Goal: Obtain resource: Download file/media

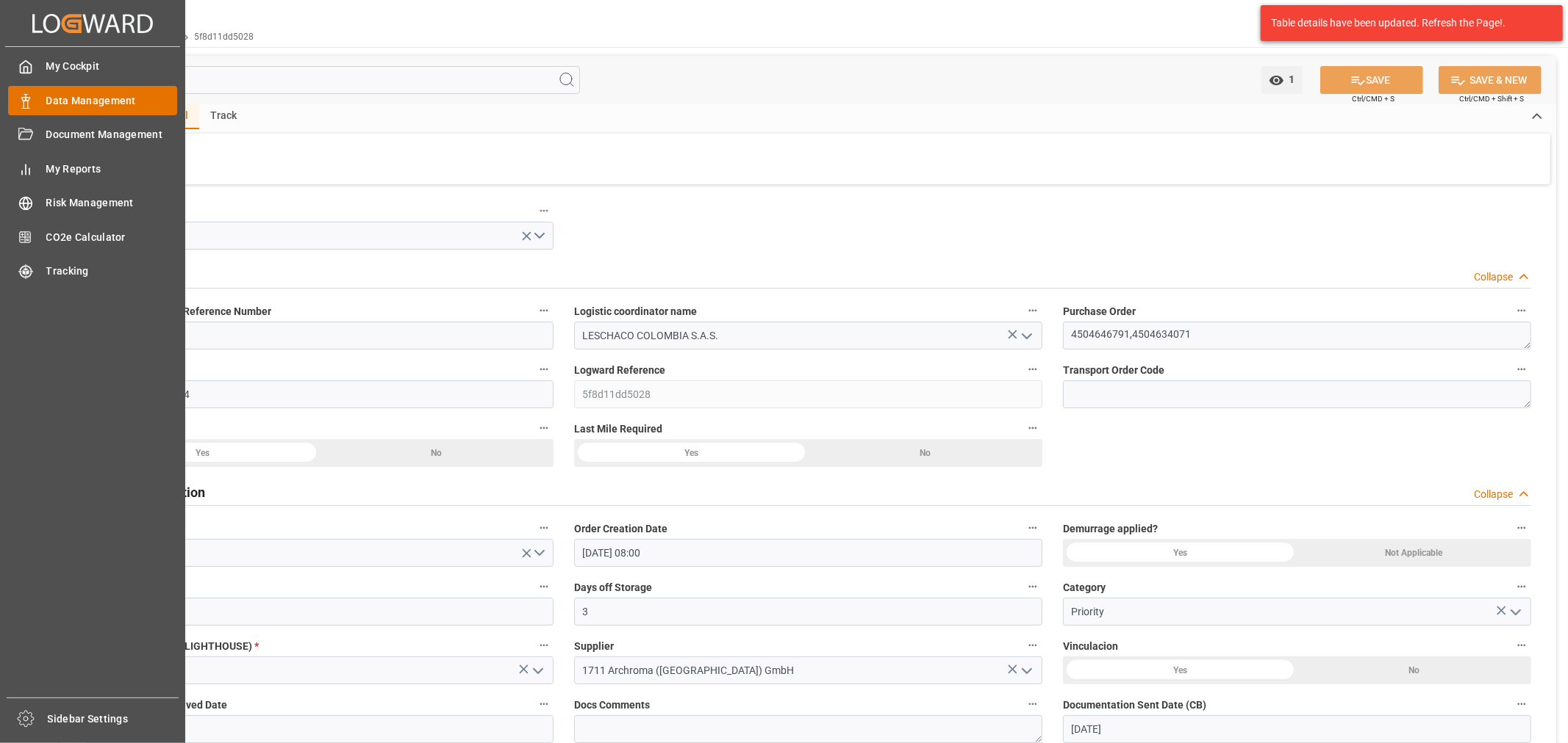
click at [78, 102] on span "Data Management" at bounding box center [112, 101] width 132 height 16
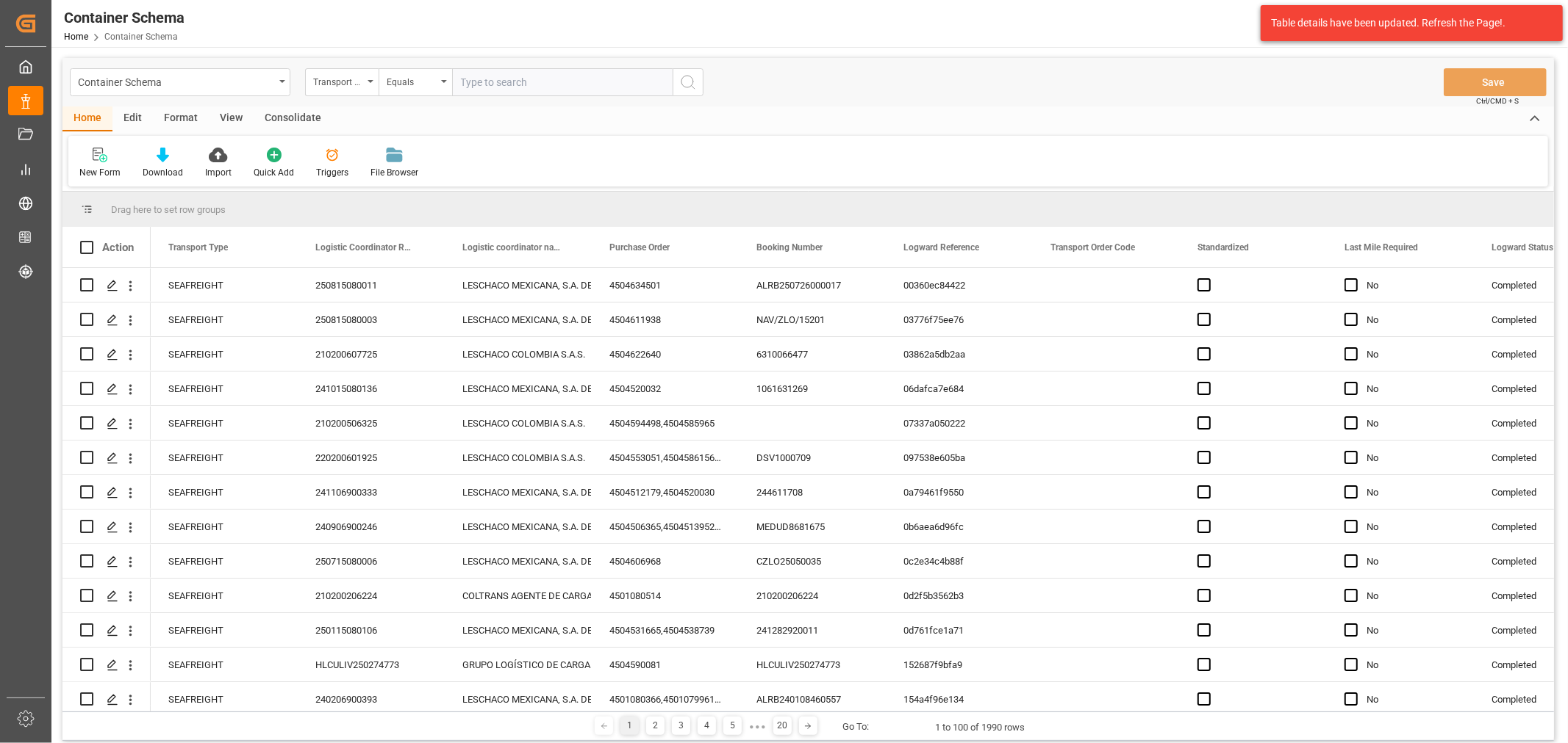
click at [284, 91] on div "Container Schema" at bounding box center [180, 82] width 220 height 28
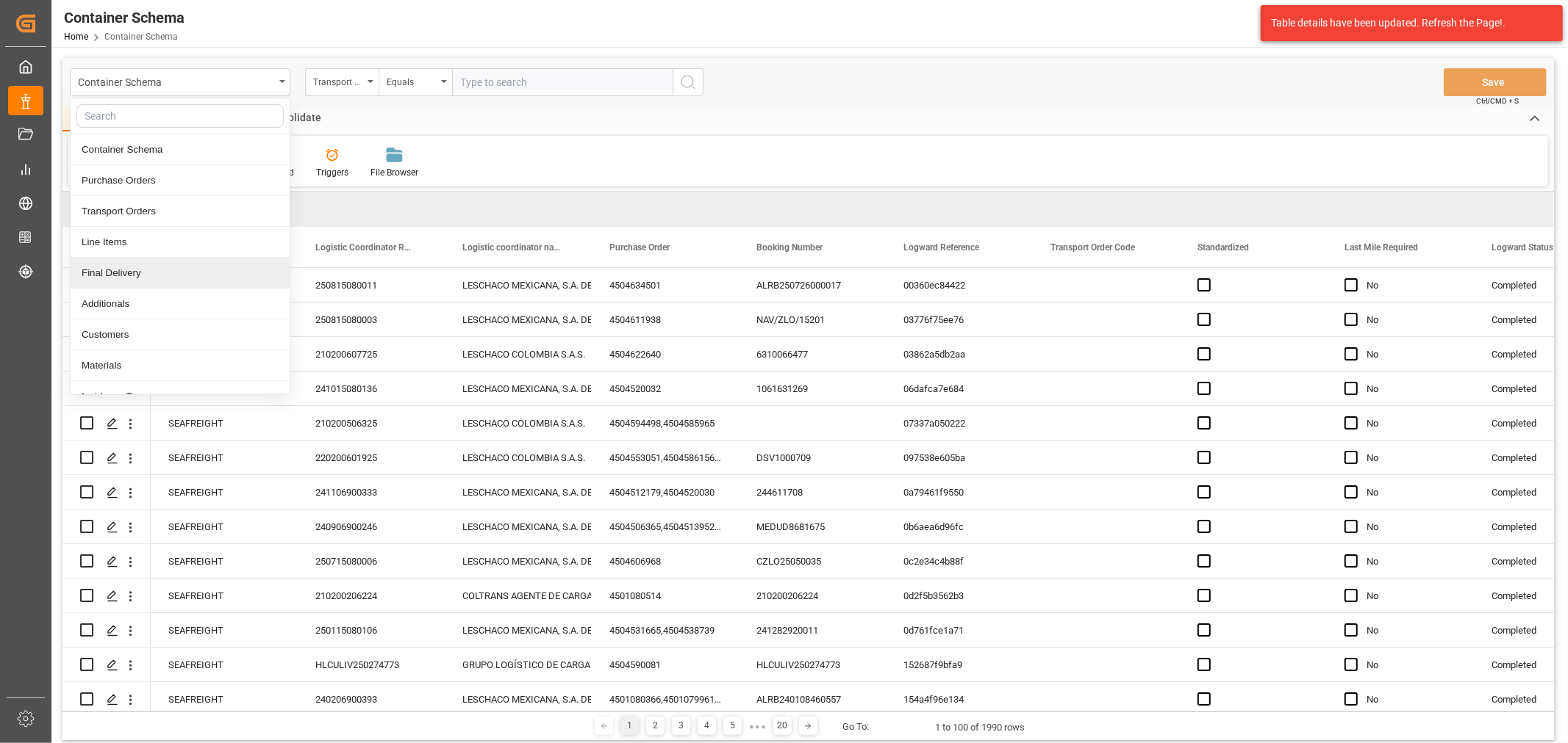
click at [127, 272] on div "Final Delivery" at bounding box center [180, 273] width 219 height 31
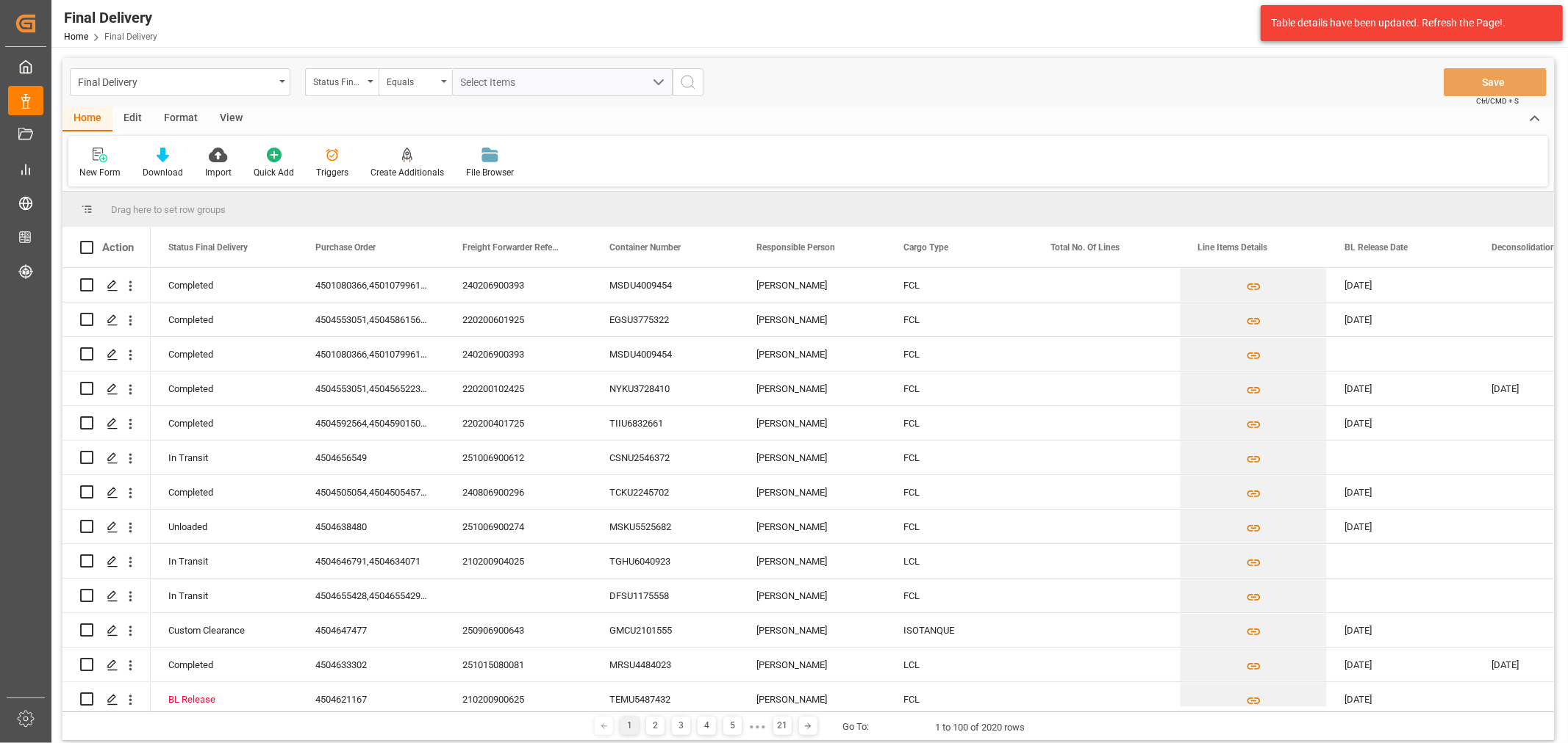
click at [360, 89] on div "Status Final Delivery" at bounding box center [339, 80] width 50 height 17
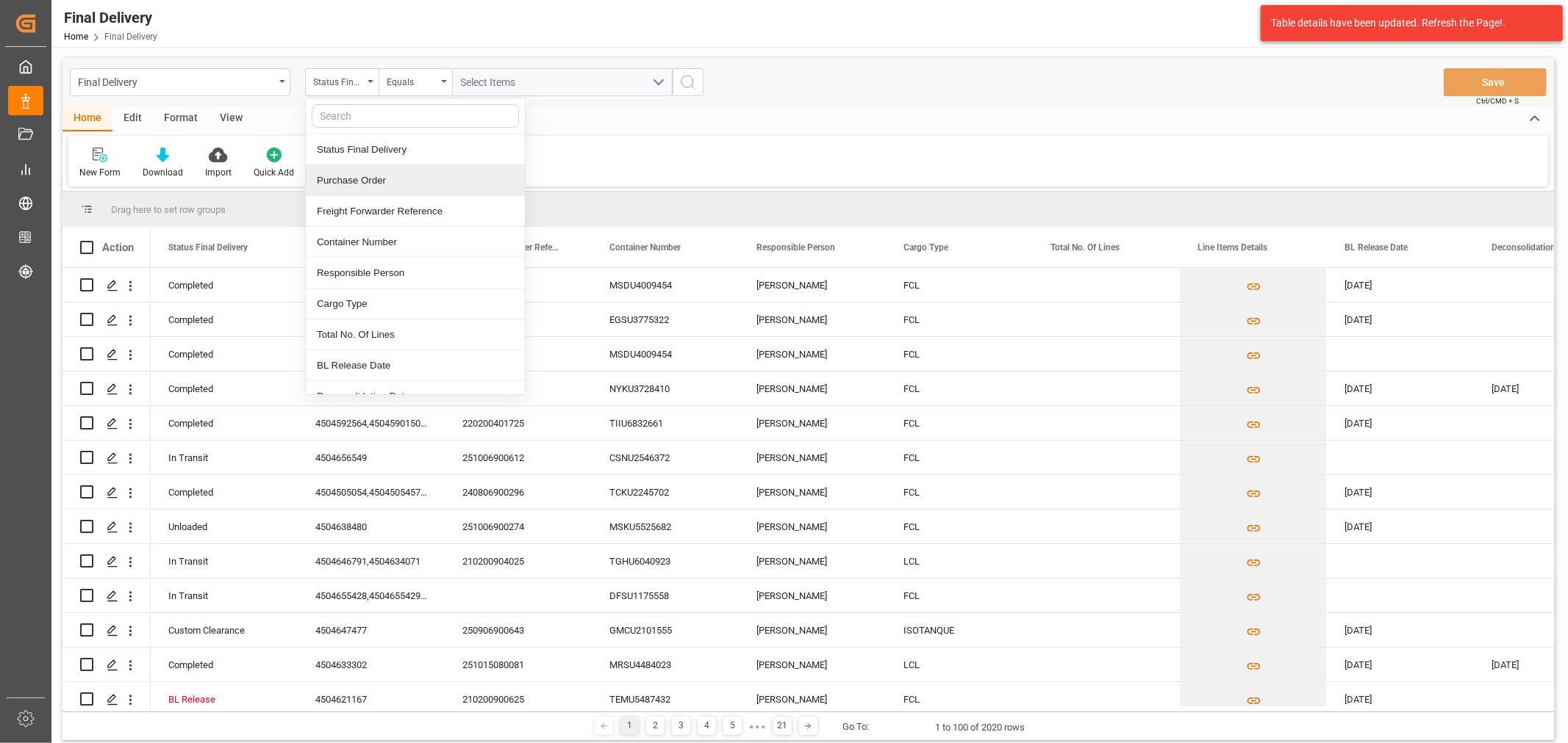
click at [366, 170] on div "Purchase Order" at bounding box center [415, 180] width 219 height 31
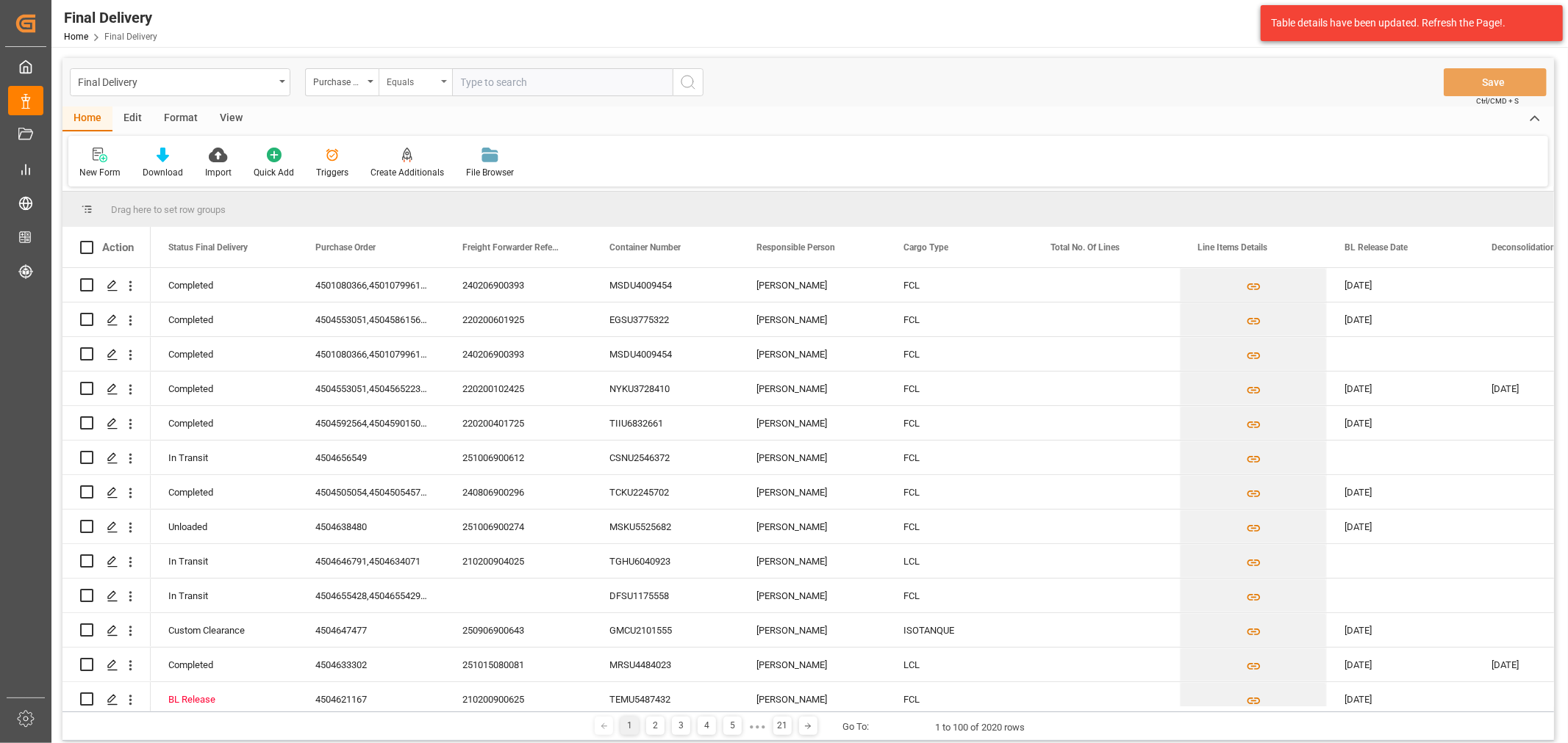
click at [421, 85] on div "Equals" at bounding box center [411, 80] width 50 height 17
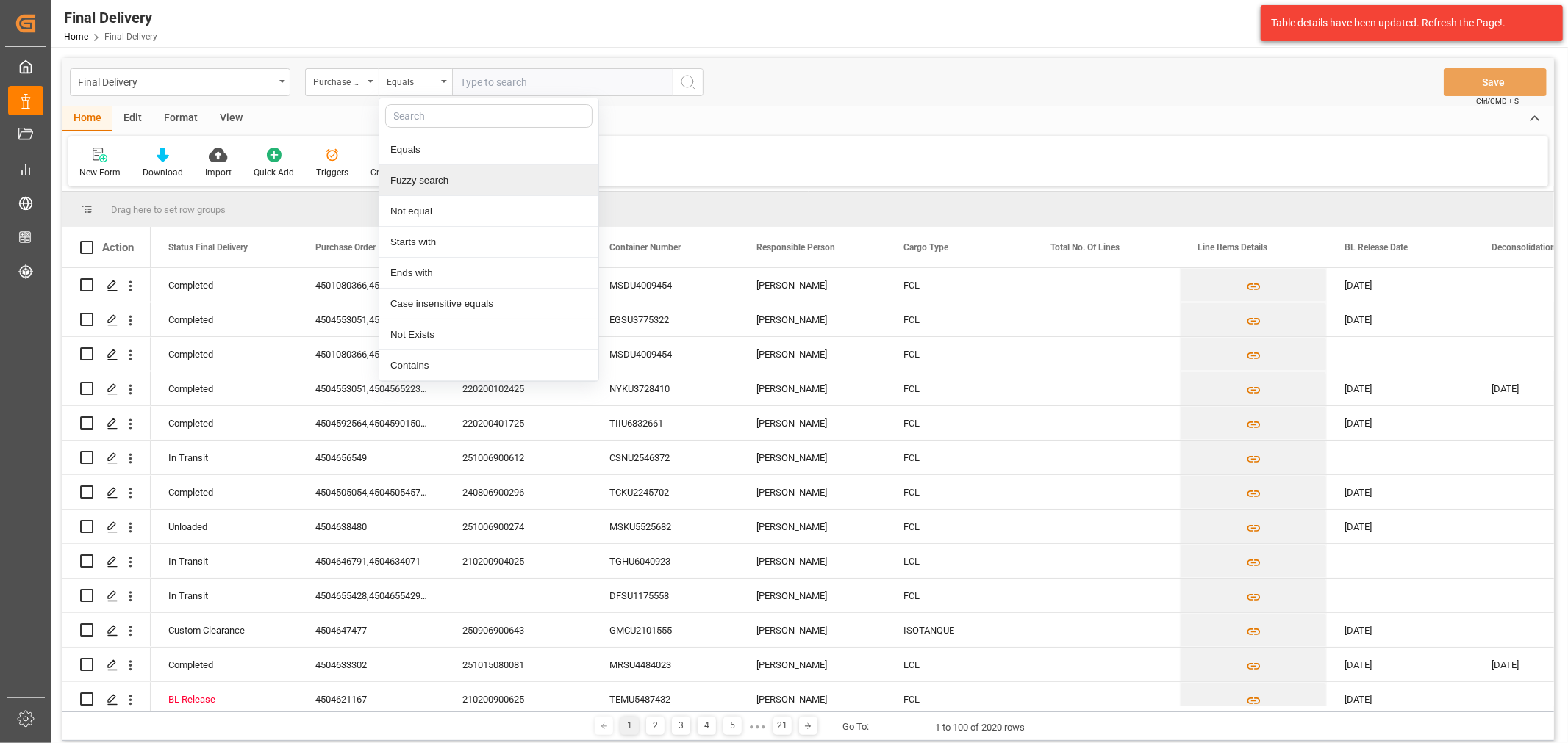
click at [441, 186] on div "Fuzzy search" at bounding box center [489, 180] width 219 height 31
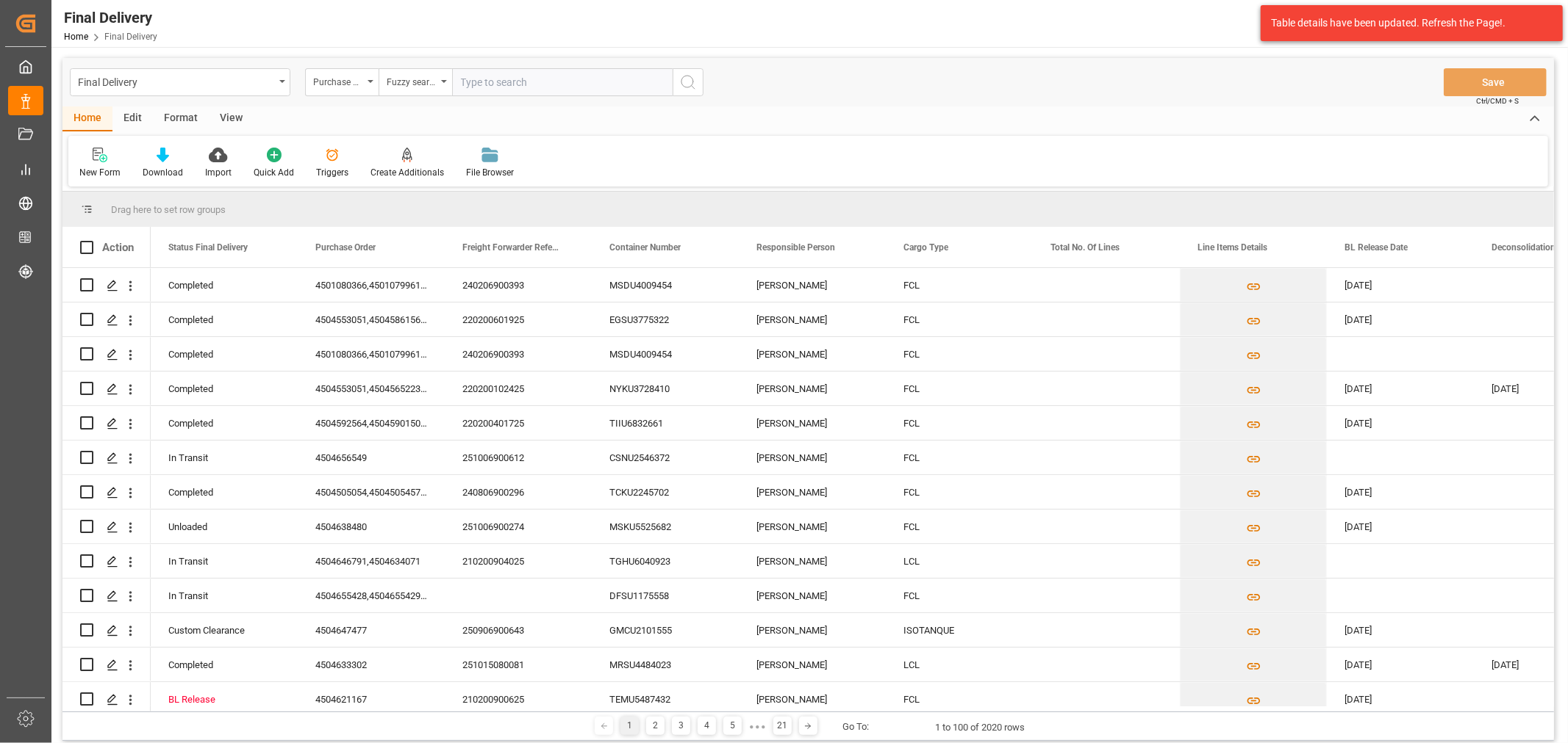
click at [508, 91] on input "text" at bounding box center [562, 82] width 220 height 28
click at [148, 166] on div "Download" at bounding box center [162, 172] width 40 height 13
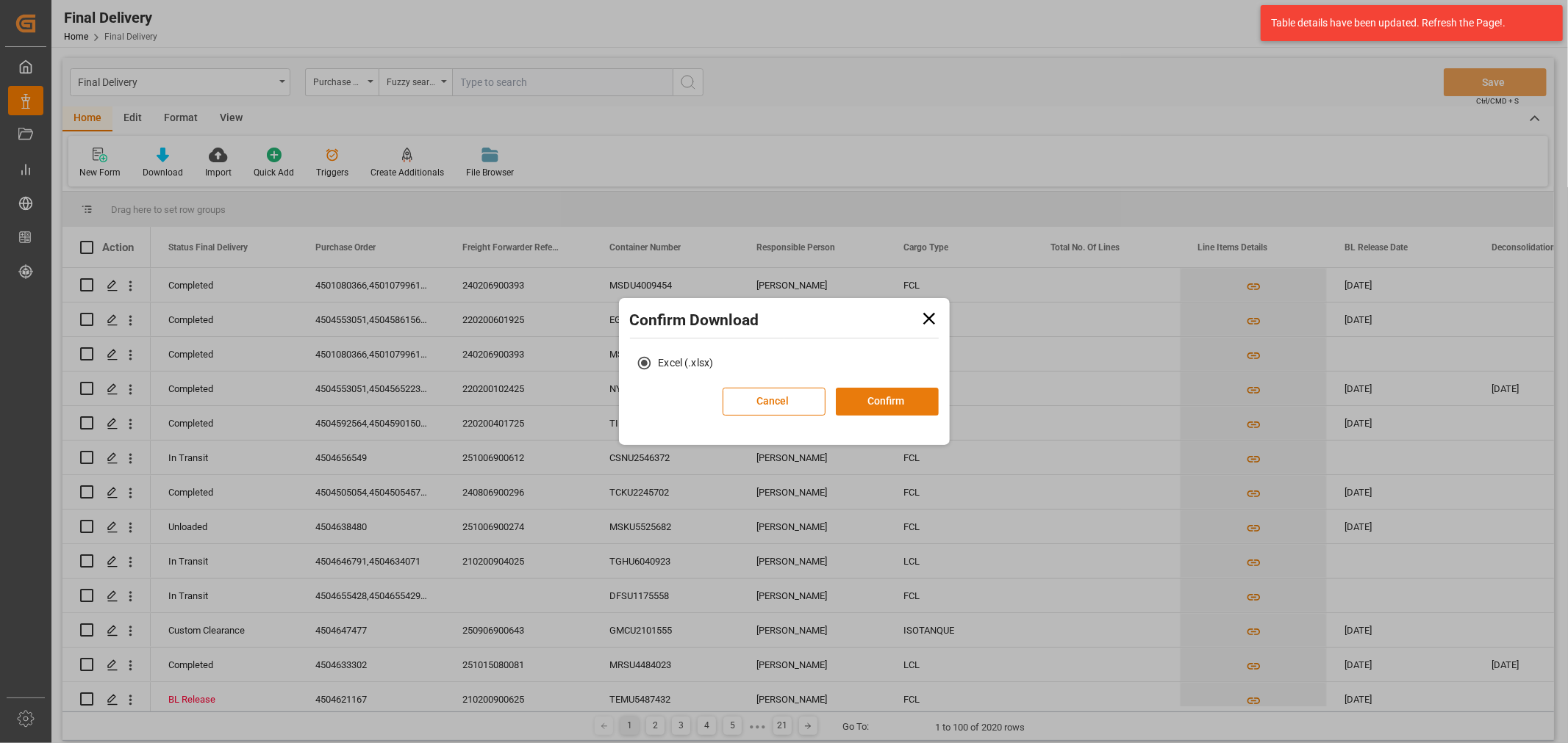
click at [868, 405] on button "Confirm" at bounding box center [887, 402] width 103 height 28
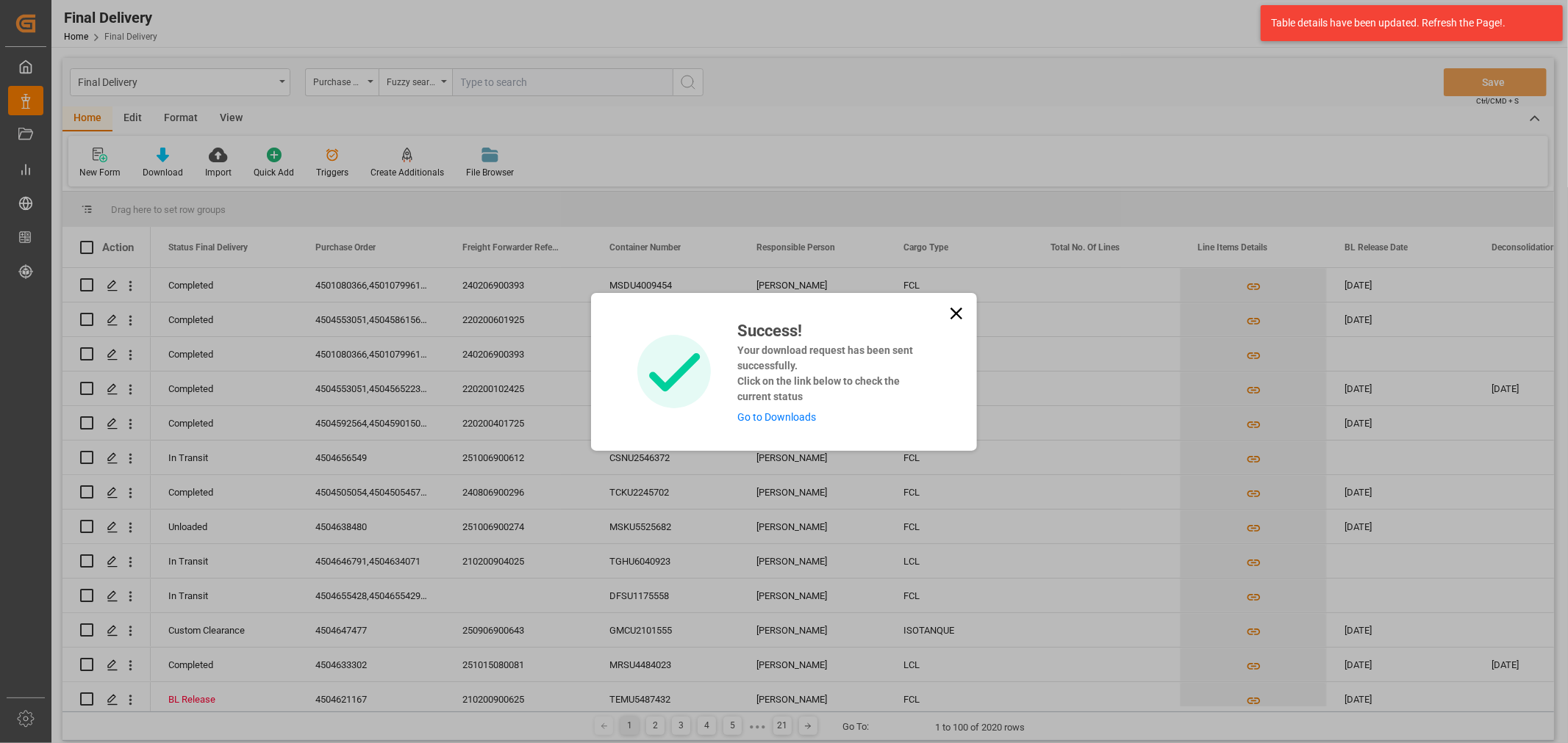
click at [776, 416] on link "Go to Downloads" at bounding box center [776, 417] width 78 height 12
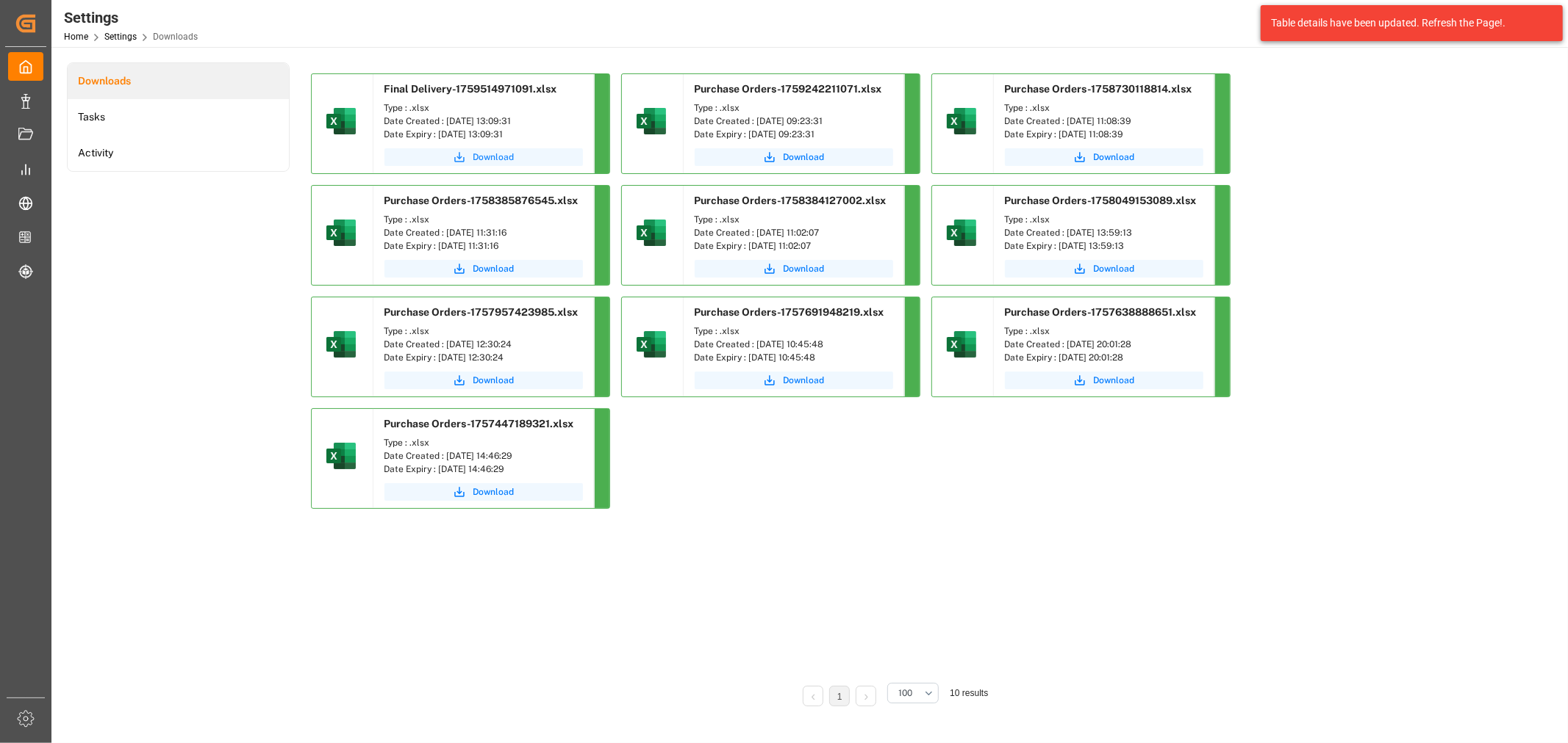
click at [494, 158] on span "Download" at bounding box center [493, 158] width 41 height 13
